Goal: Transaction & Acquisition: Purchase product/service

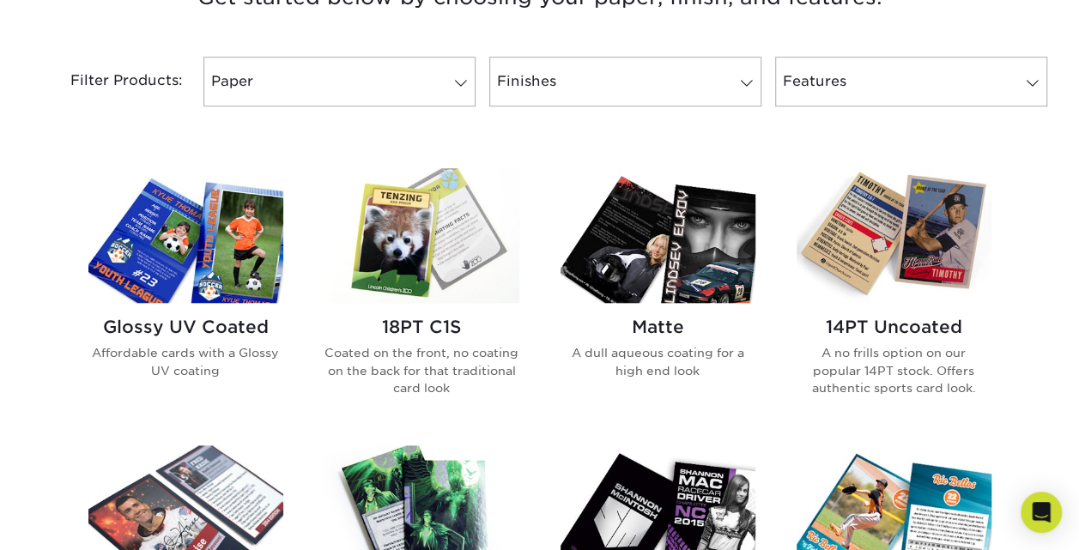
scroll to position [701, 0]
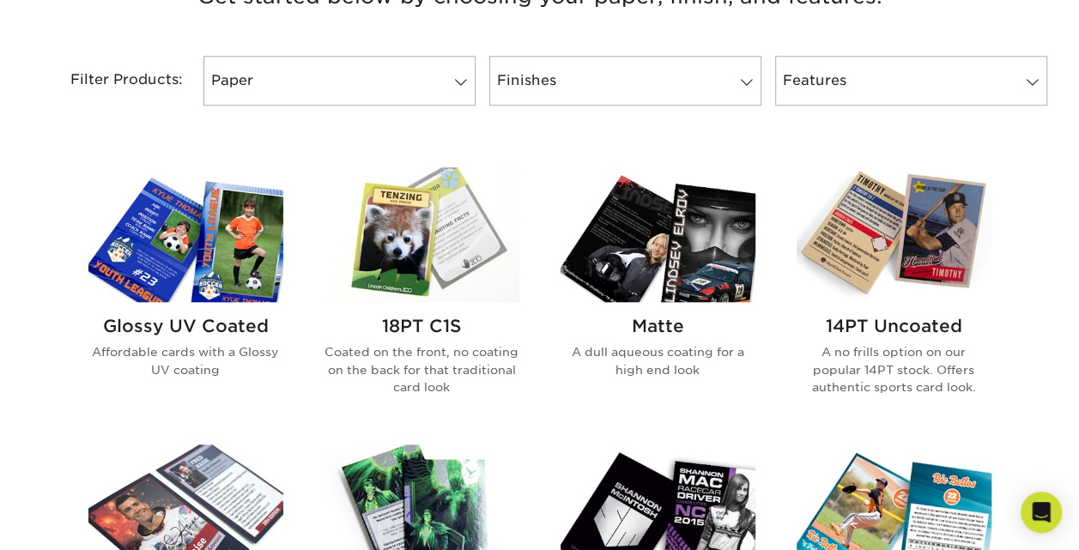
click at [882, 276] on img at bounding box center [894, 234] width 195 height 135
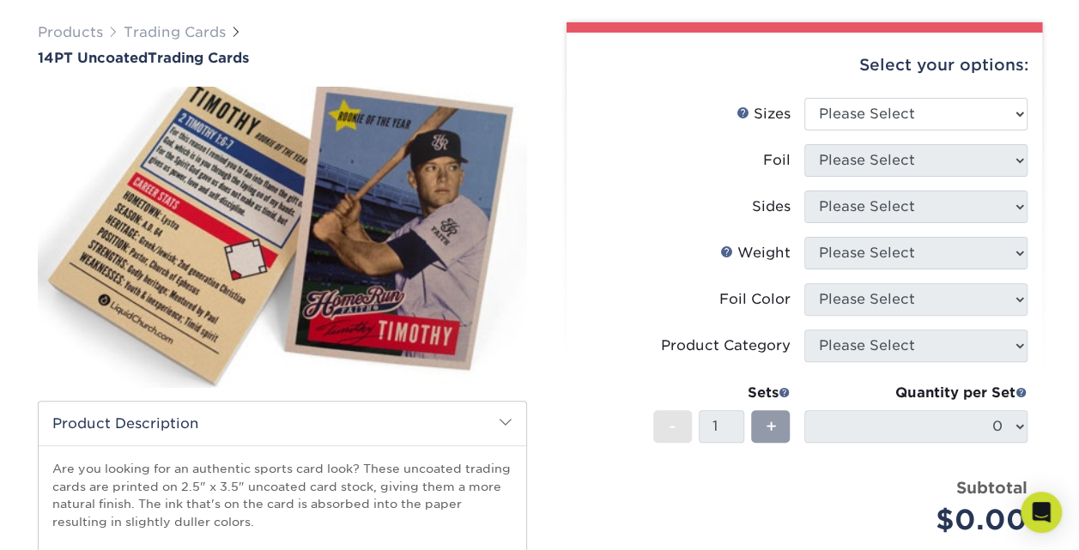
scroll to position [114, 0]
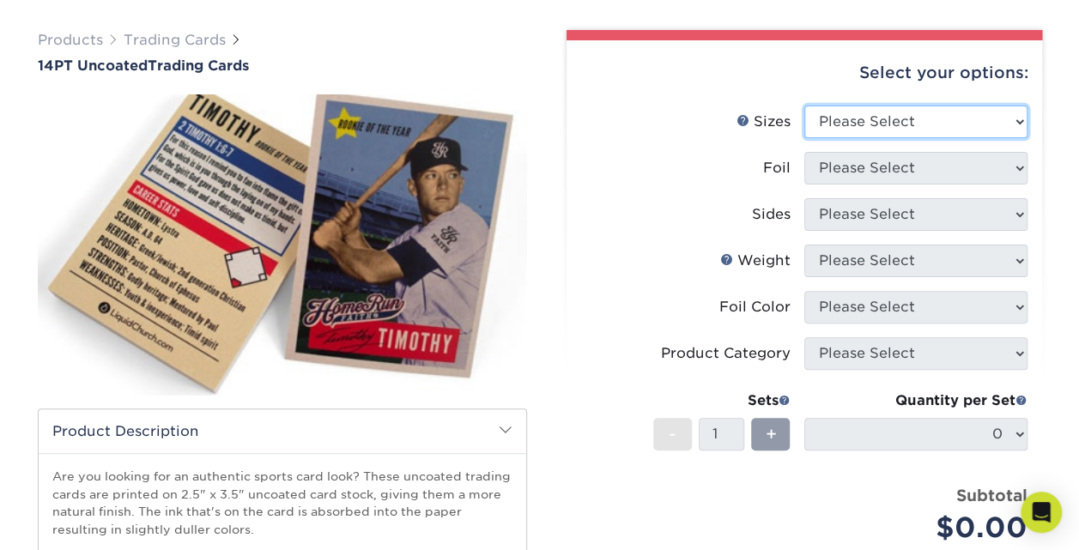
click at [926, 124] on select "Please Select 2.5" x 3.5"" at bounding box center [916, 122] width 223 height 33
select select "2.50x3.50"
click at [805, 106] on select "Please Select 2.5" x 3.5"" at bounding box center [916, 122] width 223 height 33
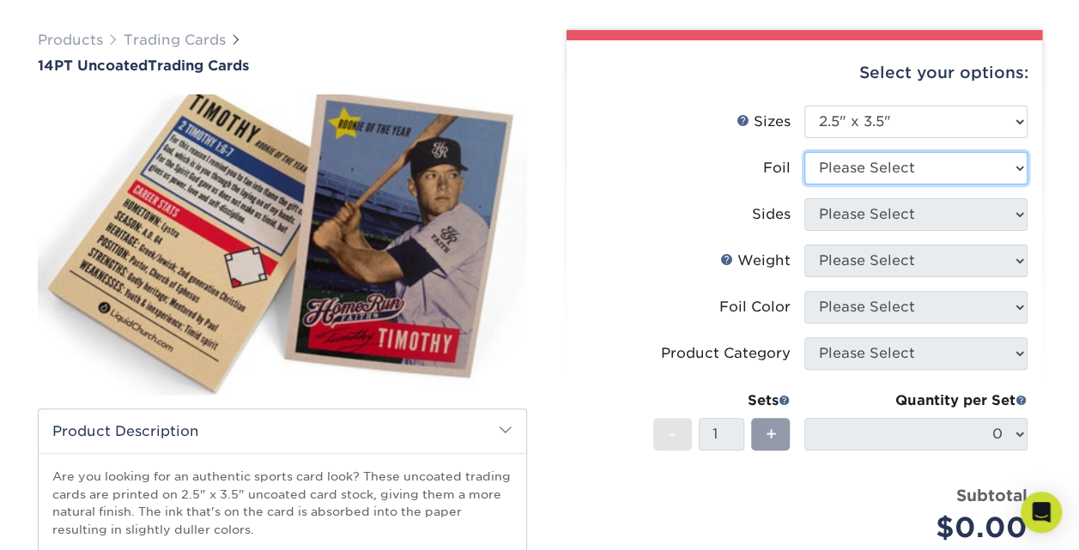
click at [948, 172] on select "Please Select Yes No" at bounding box center [916, 168] width 223 height 33
click at [976, 169] on select "Please Select Yes No" at bounding box center [916, 168] width 223 height 33
select select "0"
click at [805, 152] on select "Please Select Yes No" at bounding box center [916, 168] width 223 height 33
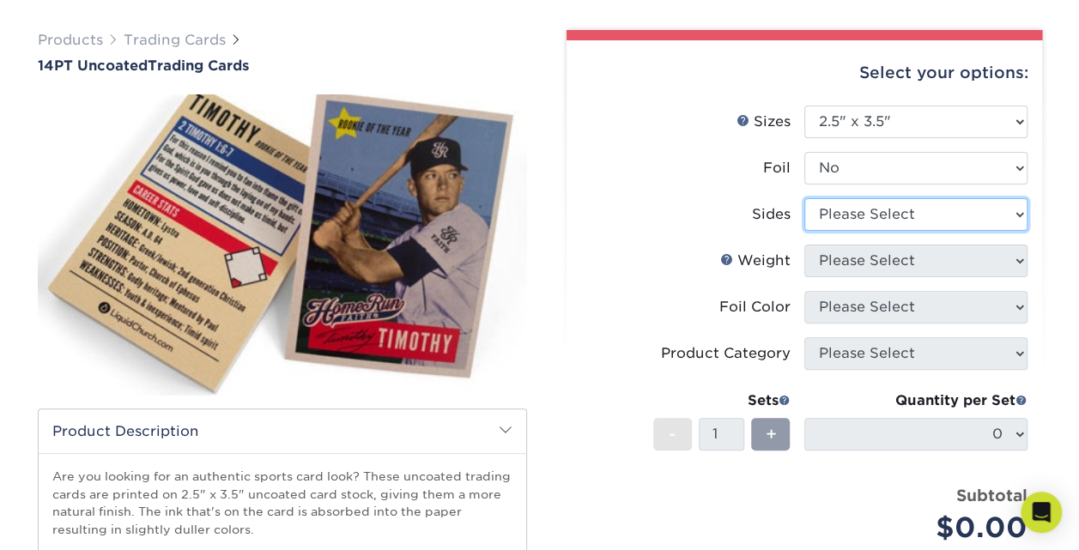
click at [938, 222] on select "Please Select Print Both Sides Print Front Only" at bounding box center [916, 214] width 223 height 33
select select "13abbda7-1d64-4f25-8bb2-c179b224825d"
click at [805, 198] on select "Please Select Print Both Sides Print Front Only" at bounding box center [916, 214] width 223 height 33
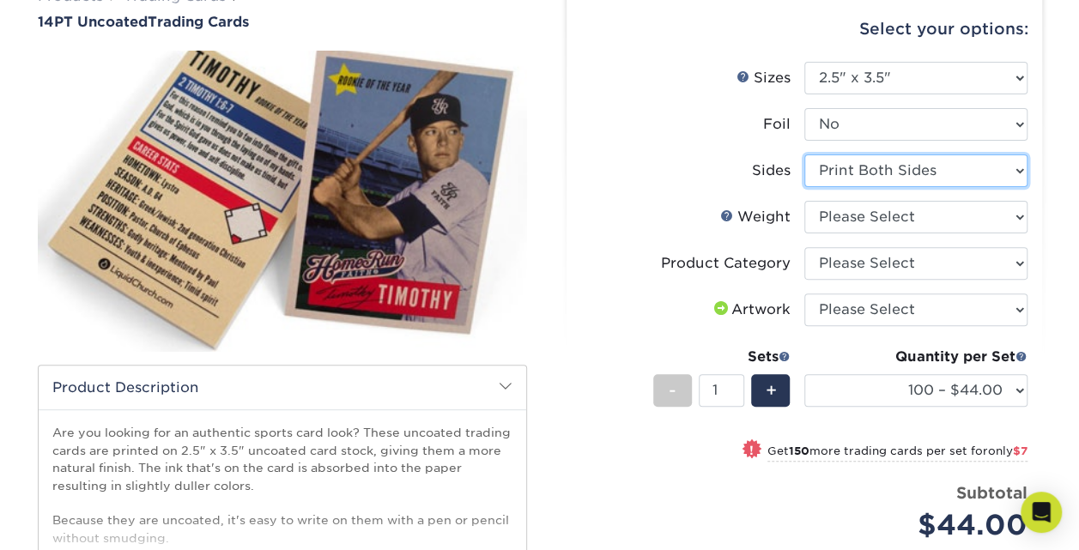
scroll to position [153, 0]
